Goal: Transaction & Acquisition: Book appointment/travel/reservation

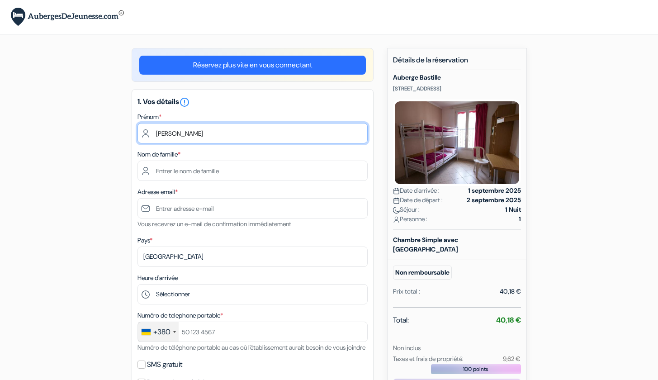
type input "Diana"
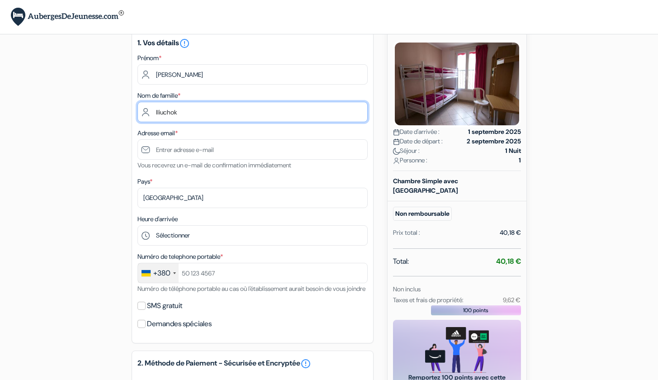
scroll to position [63, 0]
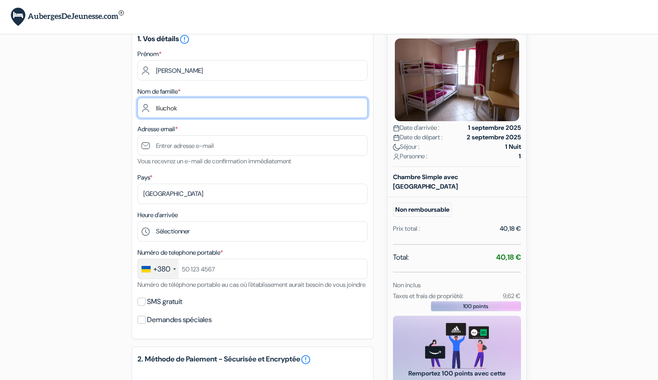
type input "Iliuchok"
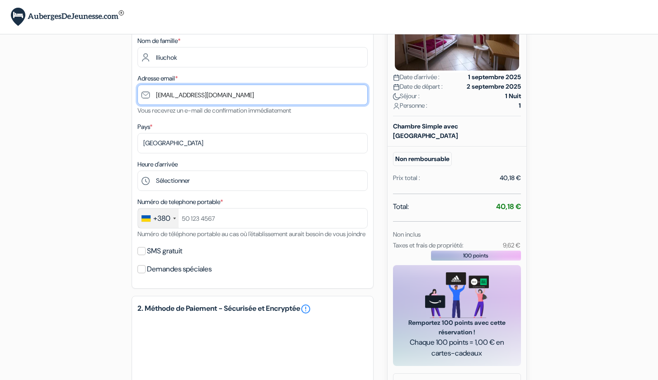
scroll to position [146, 0]
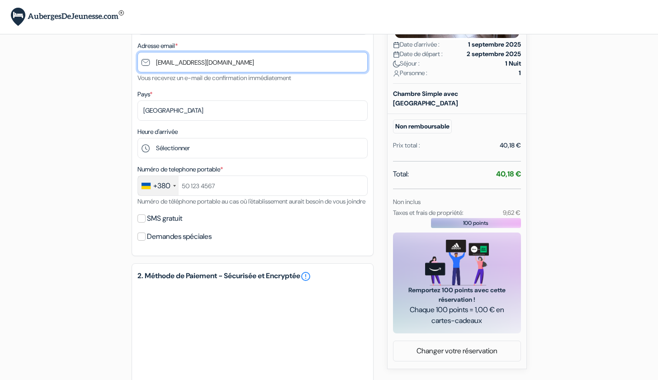
type input "[EMAIL_ADDRESS][DOMAIN_NAME]"
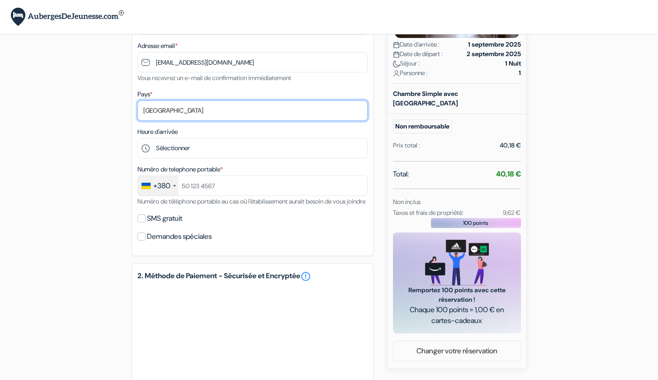
select select "fr"
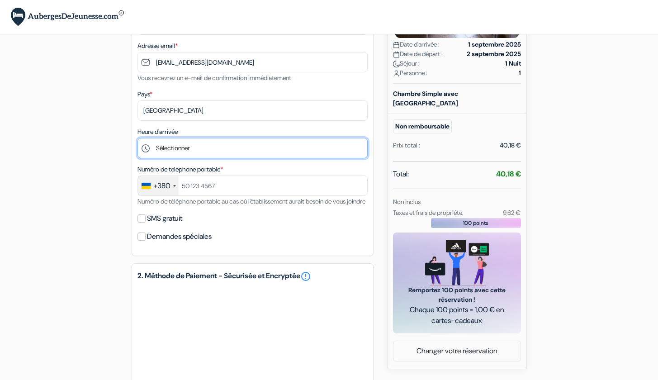
select select "18"
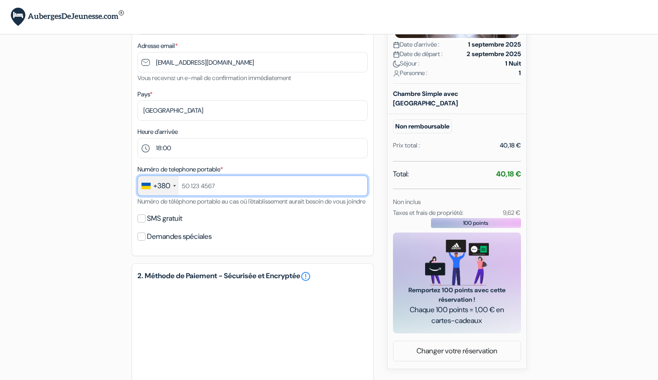
type input "1"
type input "0678087102"
click at [166, 188] on div "+380" at bounding box center [161, 185] width 17 height 11
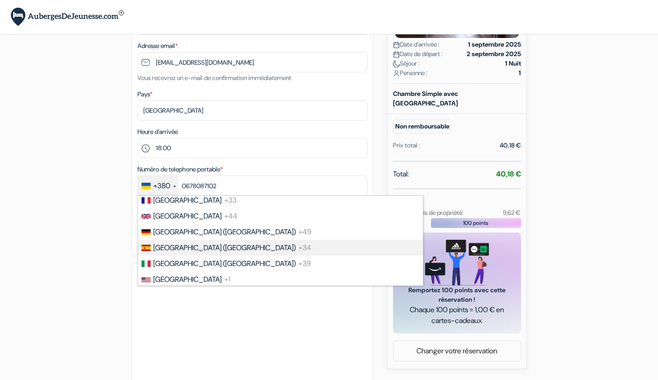
scroll to position [3, 0]
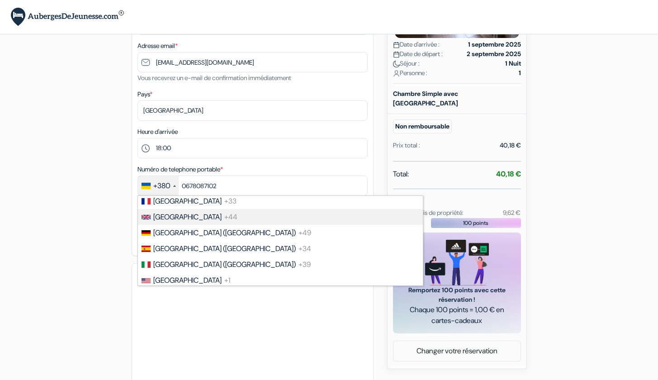
click at [200, 209] on li "United Kingdom +44" at bounding box center [280, 217] width 286 height 16
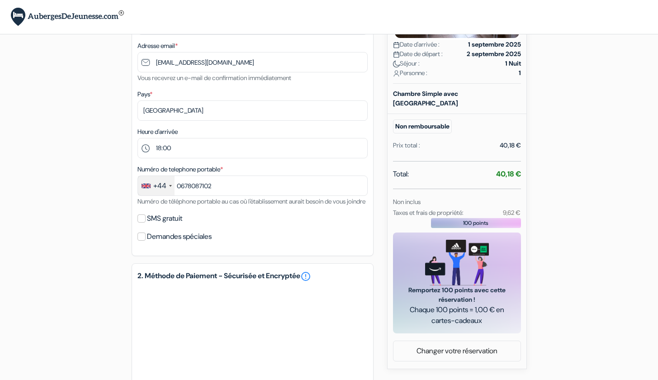
click at [161, 190] on div "+44" at bounding box center [159, 185] width 13 height 11
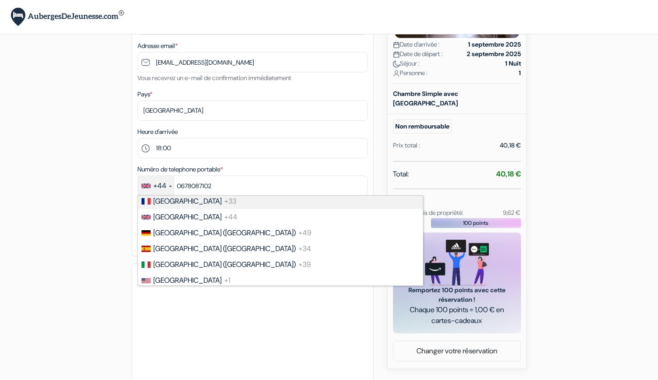
click at [161, 202] on span "[GEOGRAPHIC_DATA]" at bounding box center [187, 200] width 68 height 9
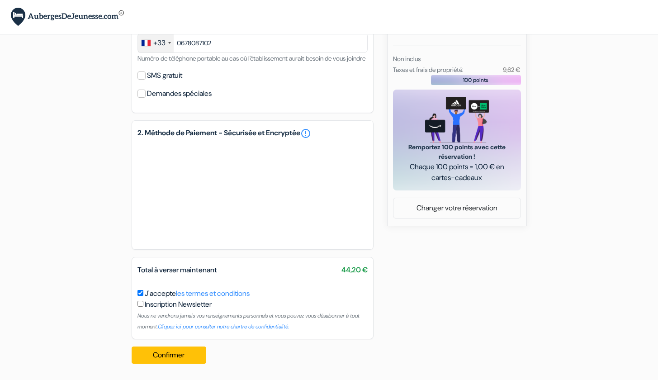
scroll to position [300, 0]
click at [155, 355] on button "Confirmer Loading..." at bounding box center [169, 354] width 75 height 17
